Goal: Task Accomplishment & Management: Manage account settings

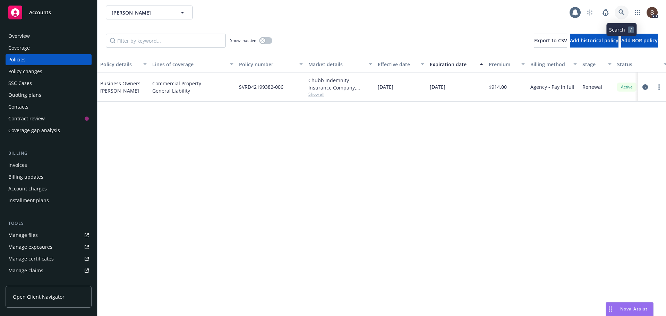
click at [623, 9] on link at bounding box center [622, 13] width 14 height 14
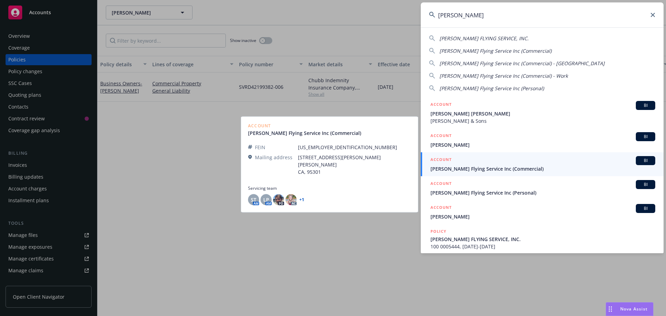
type input "[PERSON_NAME]"
click at [494, 166] on span "[PERSON_NAME] Flying Service Inc (Commercial)" at bounding box center [542, 168] width 225 height 7
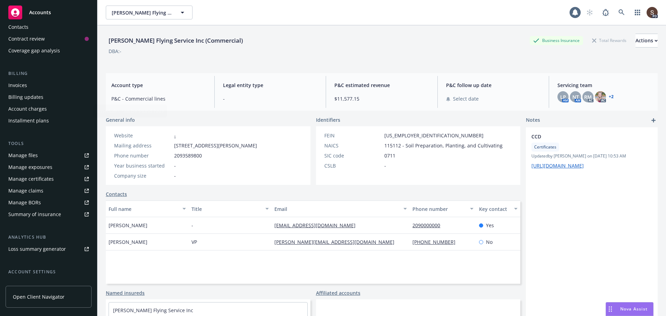
scroll to position [136, 0]
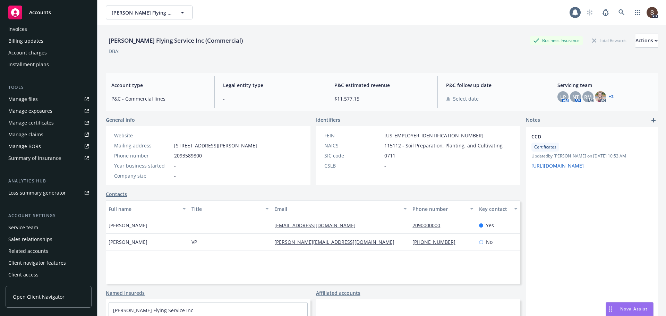
click at [33, 121] on div "Manage certificates" at bounding box center [30, 122] width 45 height 11
